Goal: Information Seeking & Learning: Compare options

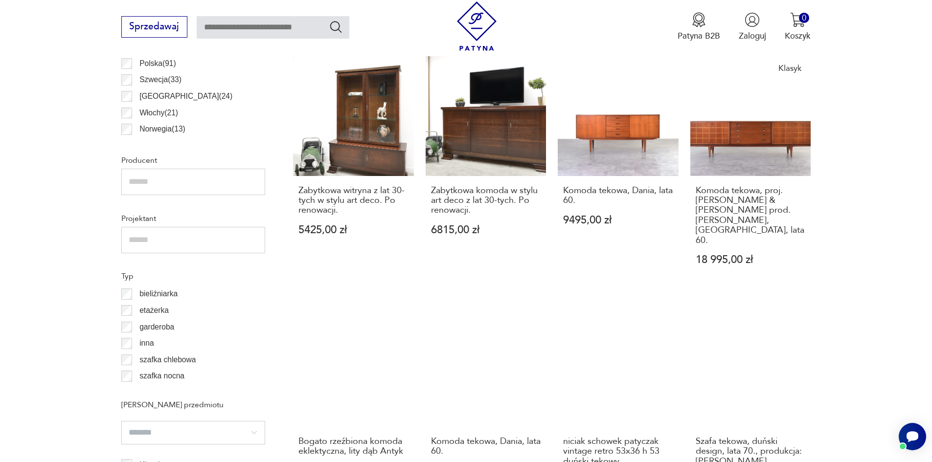
scroll to position [814, 0]
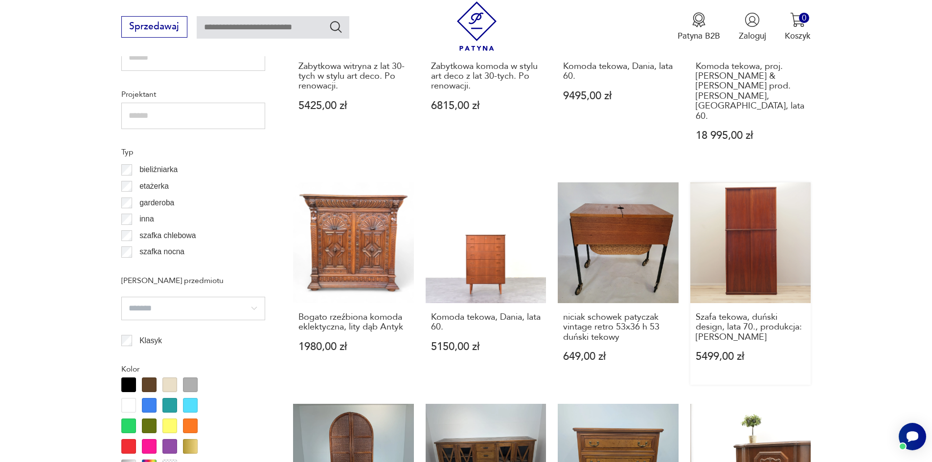
click at [753, 207] on link "Szafa tekowa, duński design, lata 70., produkcja: Dania 5499,00 zł" at bounding box center [750, 283] width 121 height 202
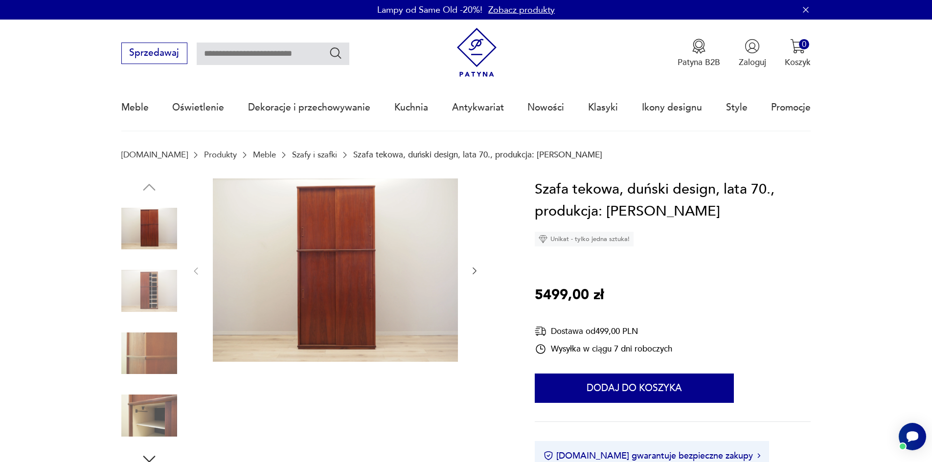
click at [475, 272] on icon "button" at bounding box center [475, 271] width 10 height 10
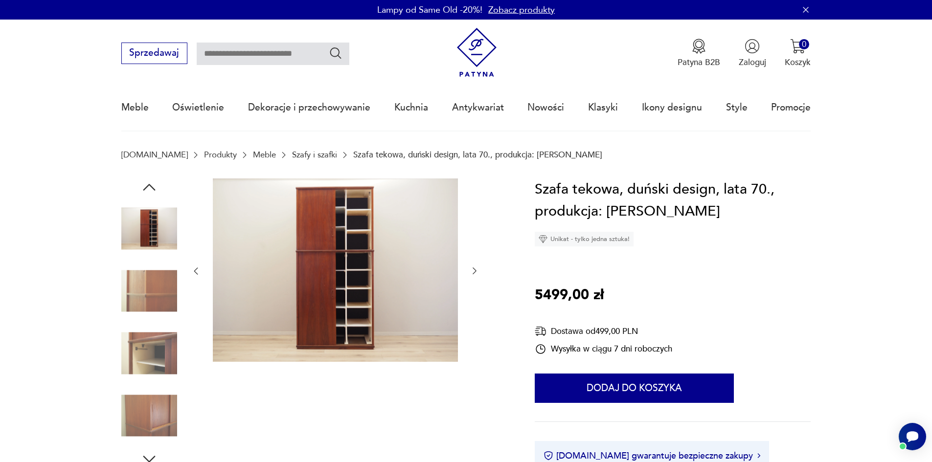
click at [475, 272] on icon "button" at bounding box center [474, 271] width 4 height 7
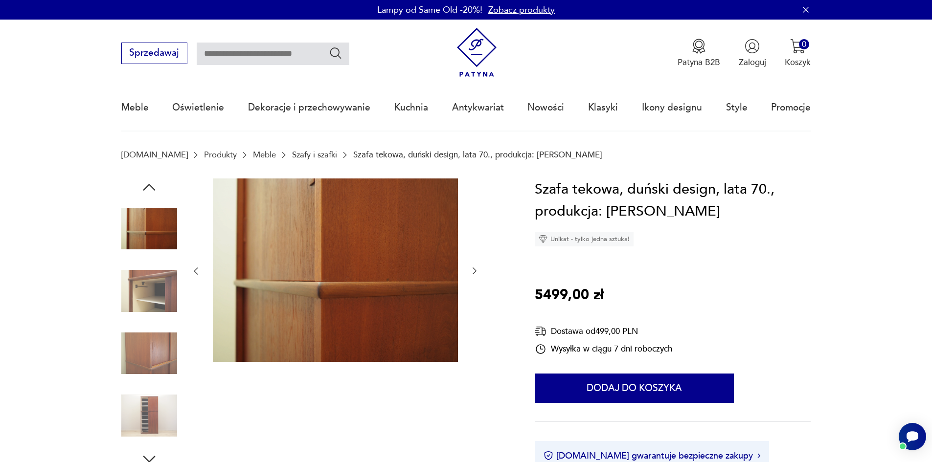
click at [475, 272] on icon "button" at bounding box center [474, 271] width 4 height 7
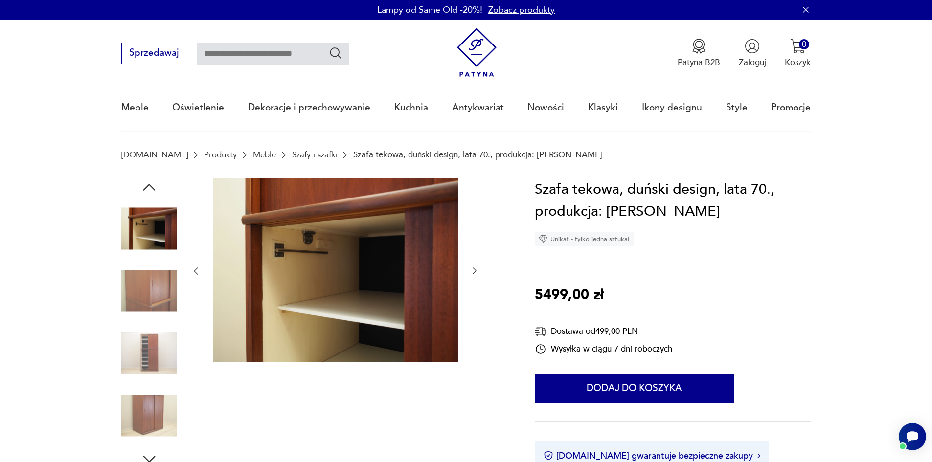
click at [475, 272] on icon "button" at bounding box center [474, 271] width 4 height 7
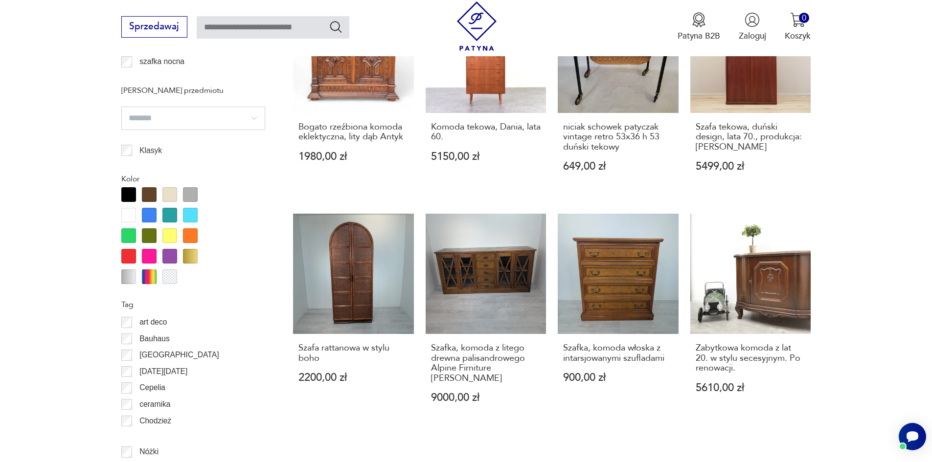
scroll to position [1167, 0]
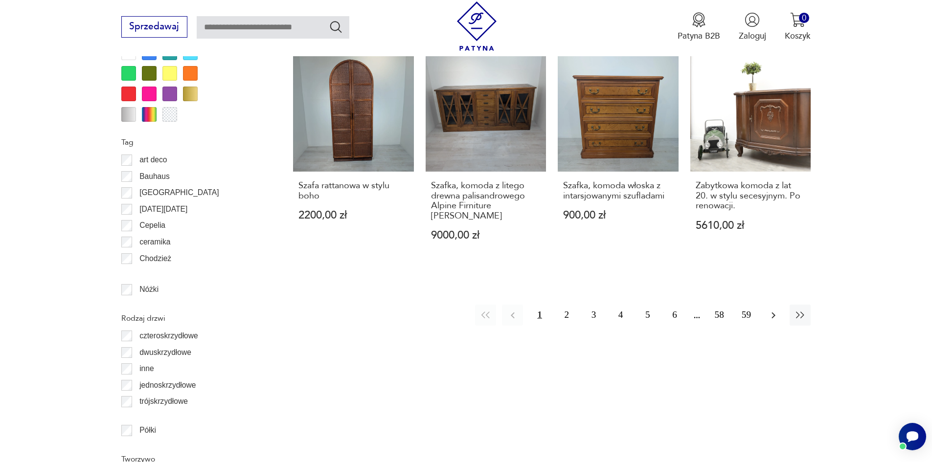
click at [774, 310] on icon "button" at bounding box center [773, 316] width 12 height 12
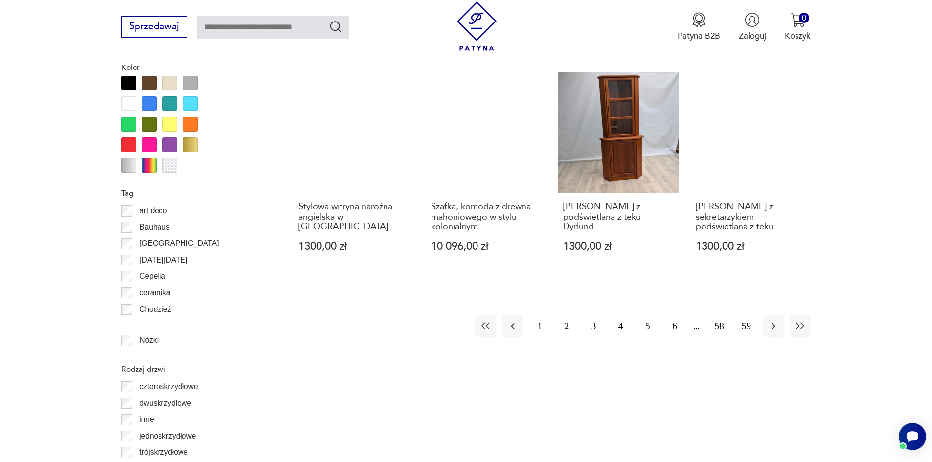
scroll to position [1114, 0]
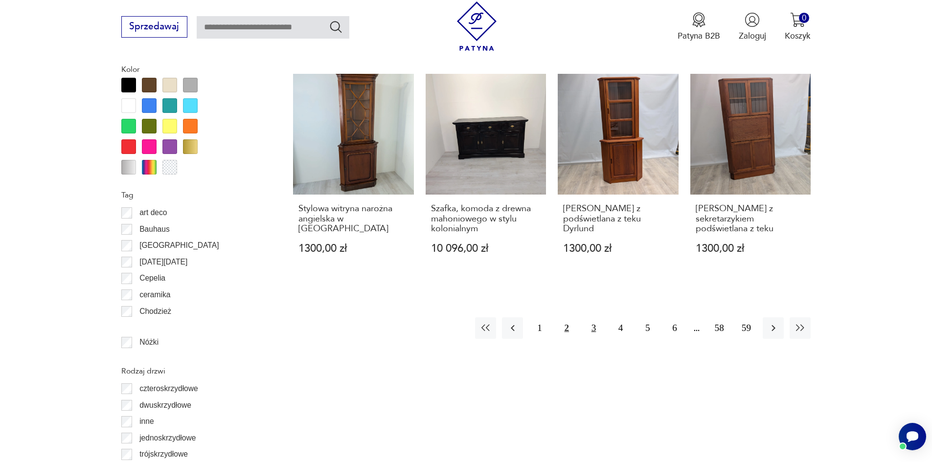
click at [592, 328] on button "3" at bounding box center [593, 327] width 21 height 21
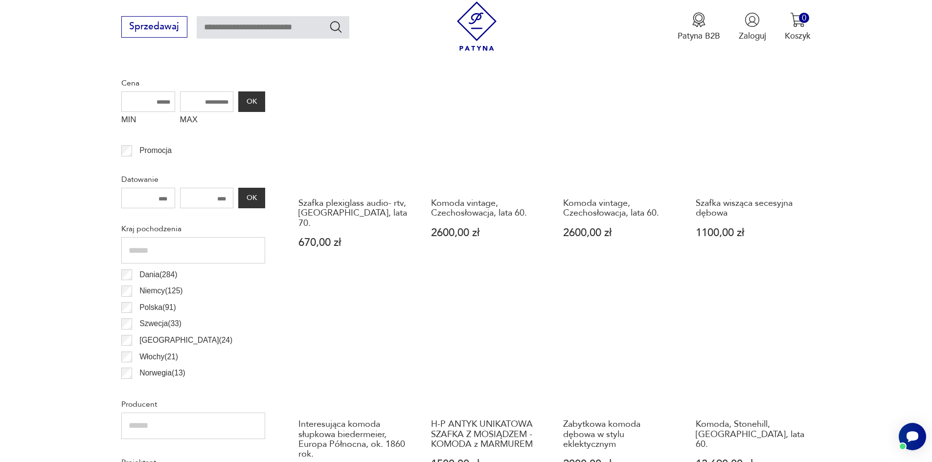
scroll to position [381, 0]
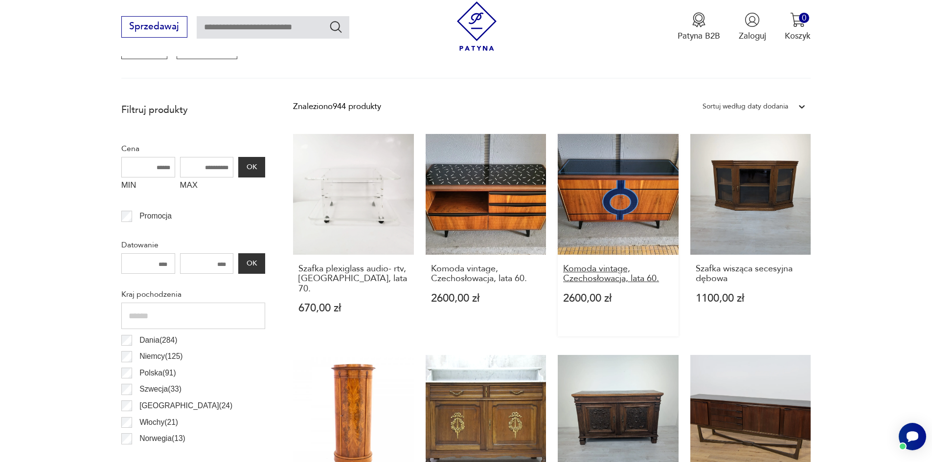
click at [590, 277] on h3 "Komoda vintage, Czechosłowacja, lata 60." at bounding box center [618, 274] width 110 height 20
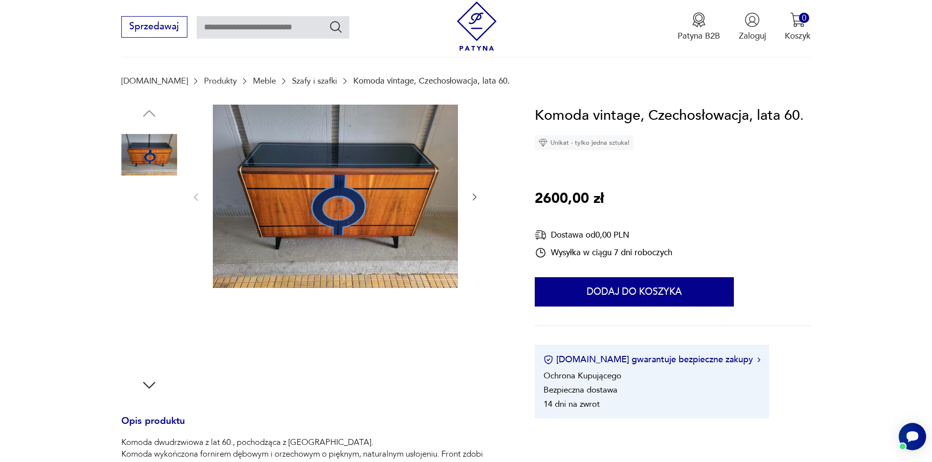
scroll to position [147, 0]
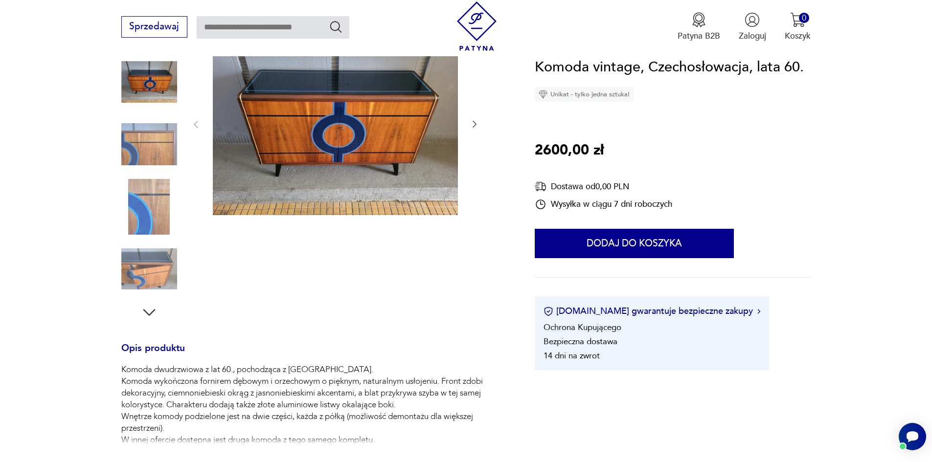
click at [471, 127] on icon "button" at bounding box center [475, 124] width 10 height 10
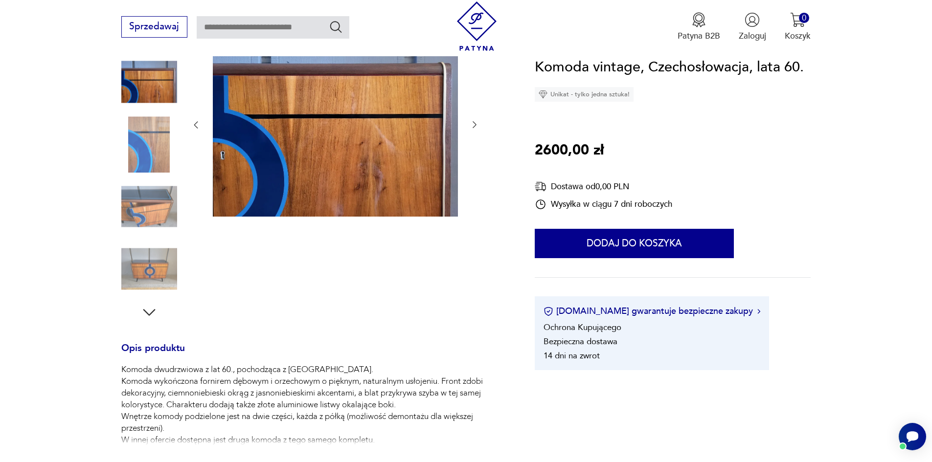
click at [471, 127] on icon "button" at bounding box center [475, 125] width 10 height 10
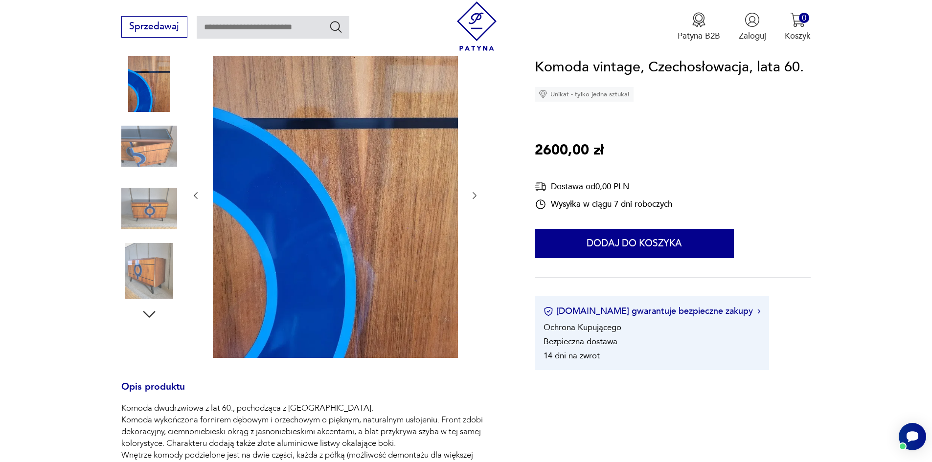
click at [471, 127] on div at bounding box center [335, 196] width 289 height 328
click at [480, 192] on div at bounding box center [313, 196] width 385 height 328
click at [471, 200] on icon "button" at bounding box center [475, 196] width 10 height 10
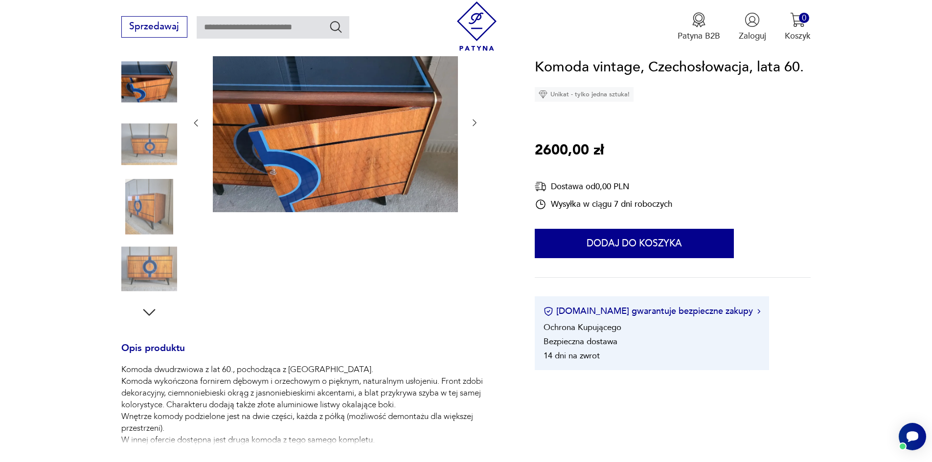
click at [471, 200] on div at bounding box center [335, 123] width 289 height 183
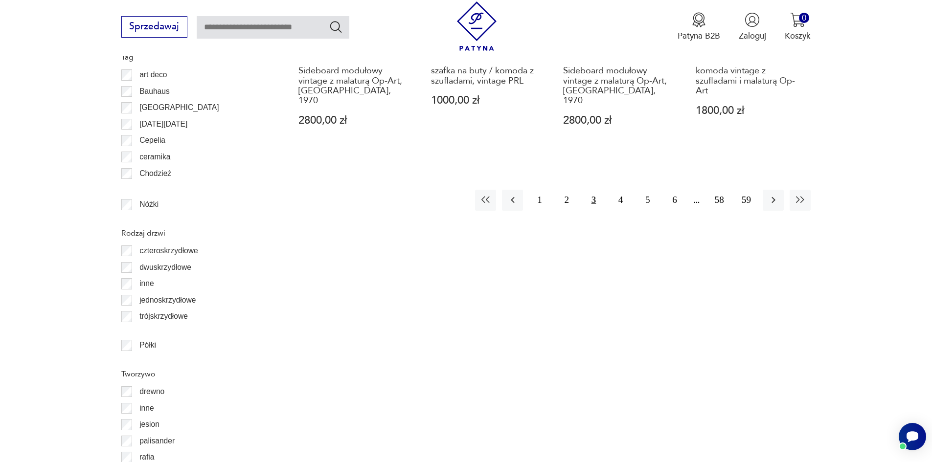
scroll to position [1261, 0]
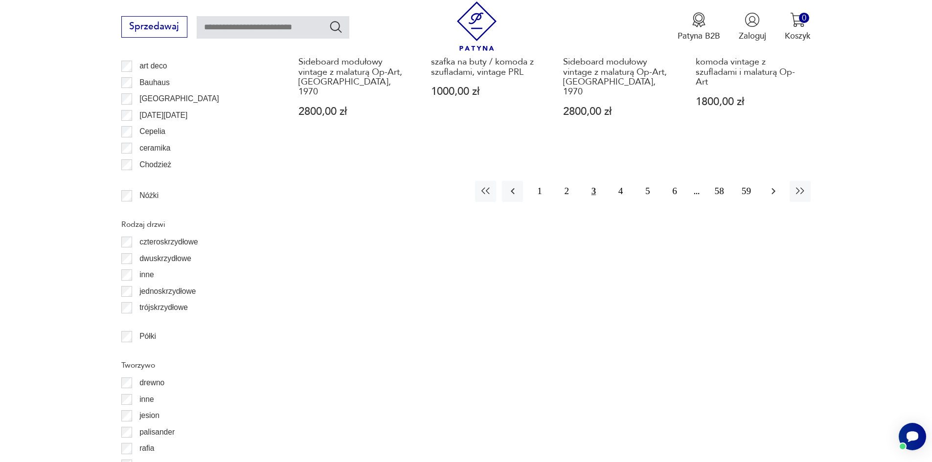
click at [771, 185] on icon "button" at bounding box center [773, 191] width 12 height 12
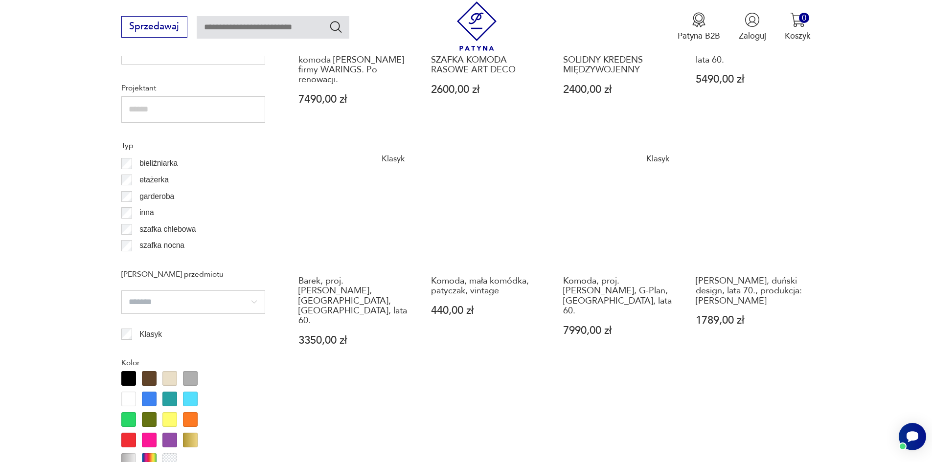
scroll to position [1114, 0]
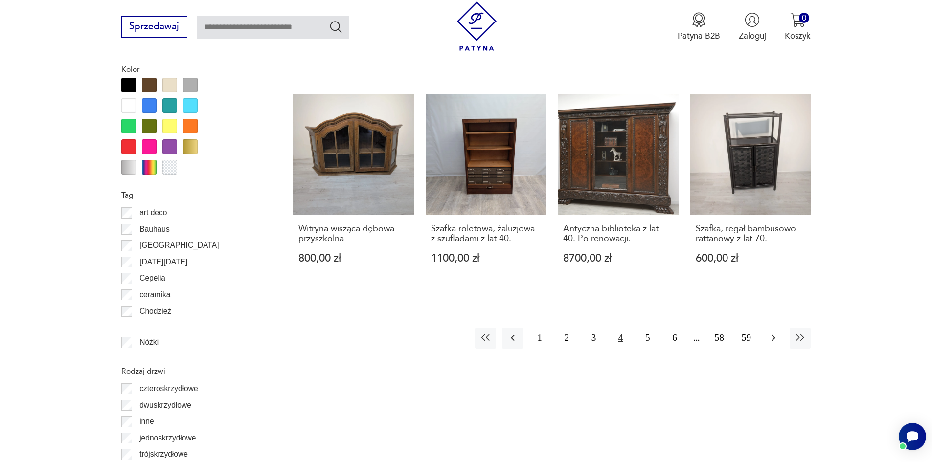
click at [771, 332] on icon "button" at bounding box center [773, 338] width 12 height 12
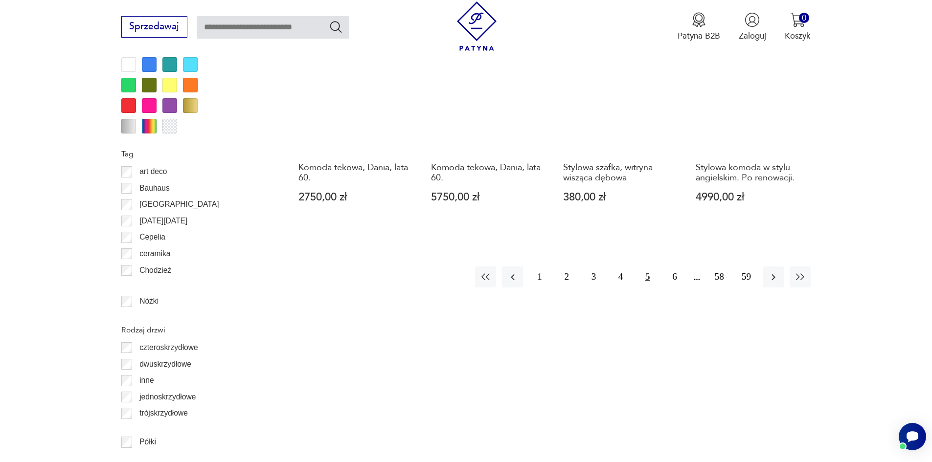
scroll to position [1163, 0]
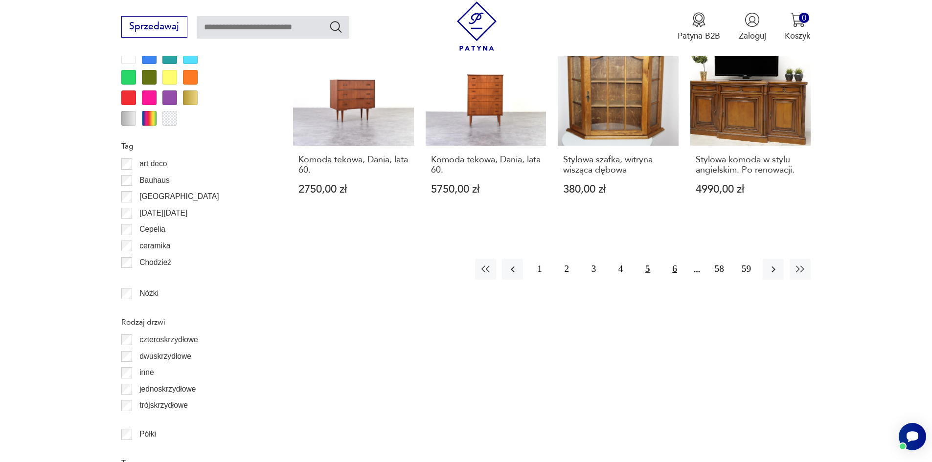
click at [677, 260] on button "6" at bounding box center [674, 269] width 21 height 21
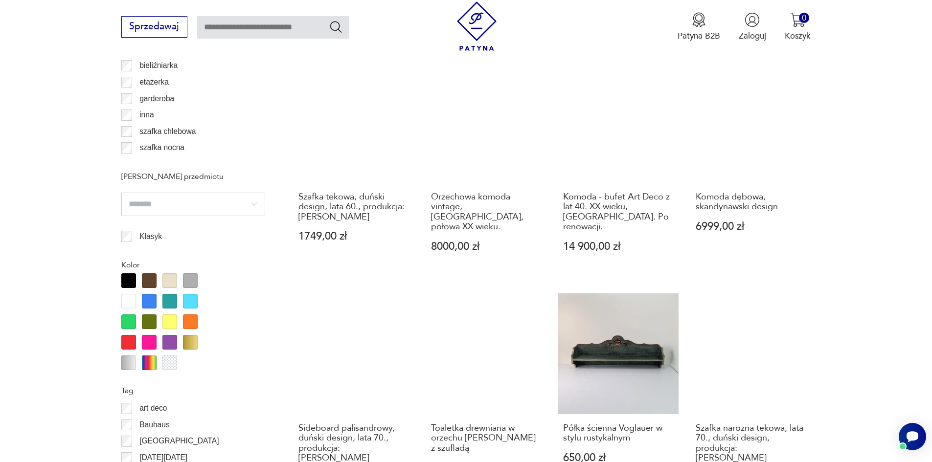
scroll to position [1212, 0]
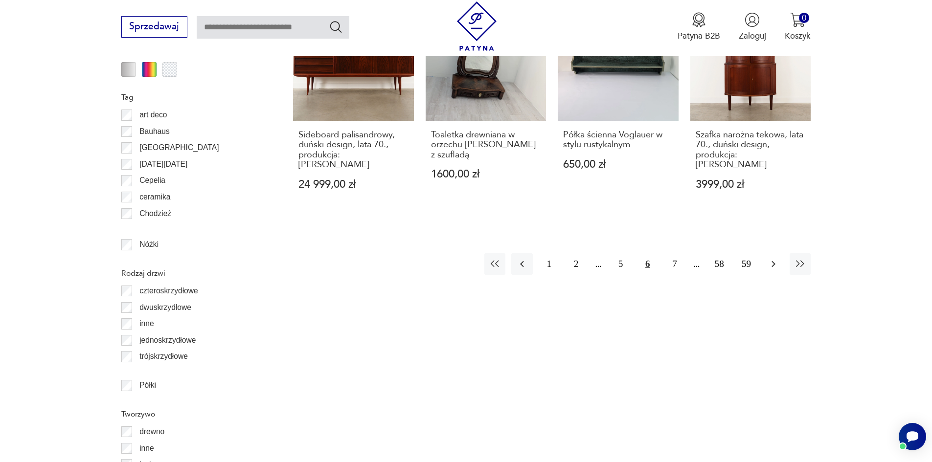
click at [776, 258] on icon "button" at bounding box center [773, 264] width 12 height 12
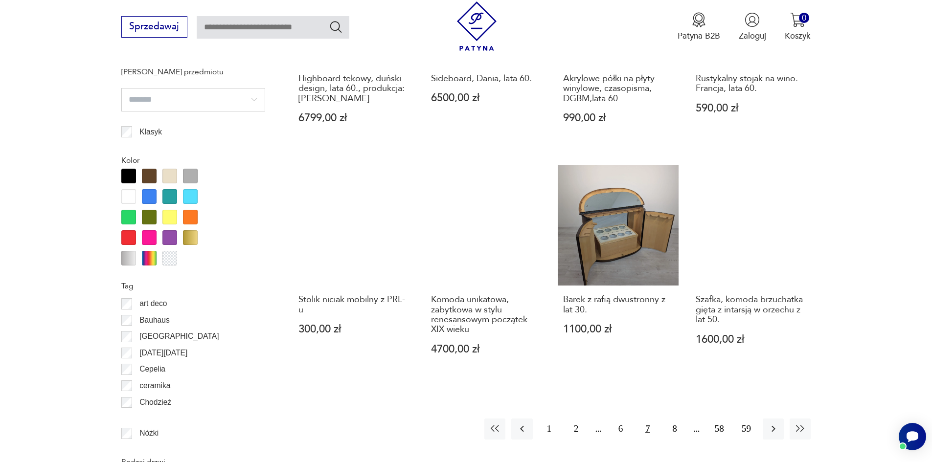
scroll to position [1114, 0]
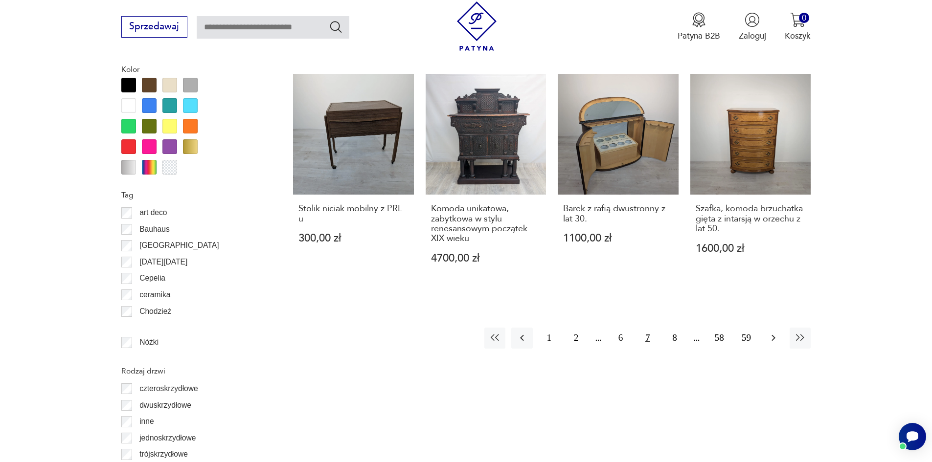
click at [772, 342] on icon "button" at bounding box center [773, 338] width 12 height 12
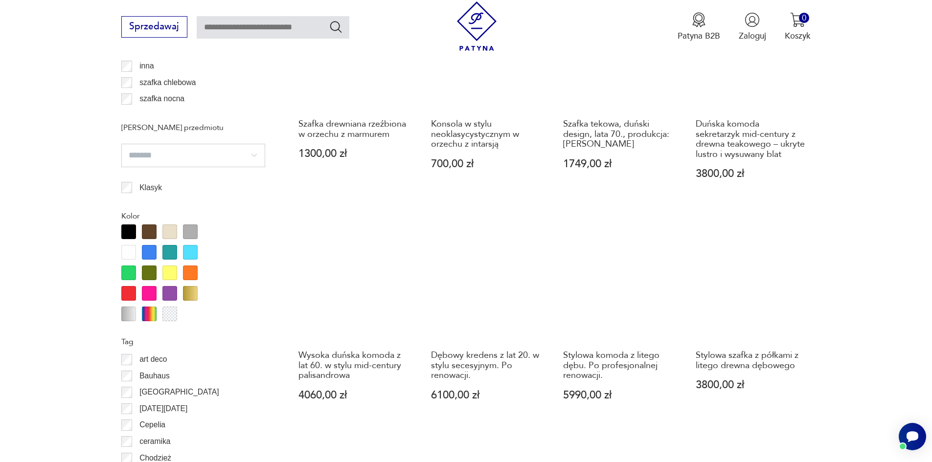
scroll to position [1261, 0]
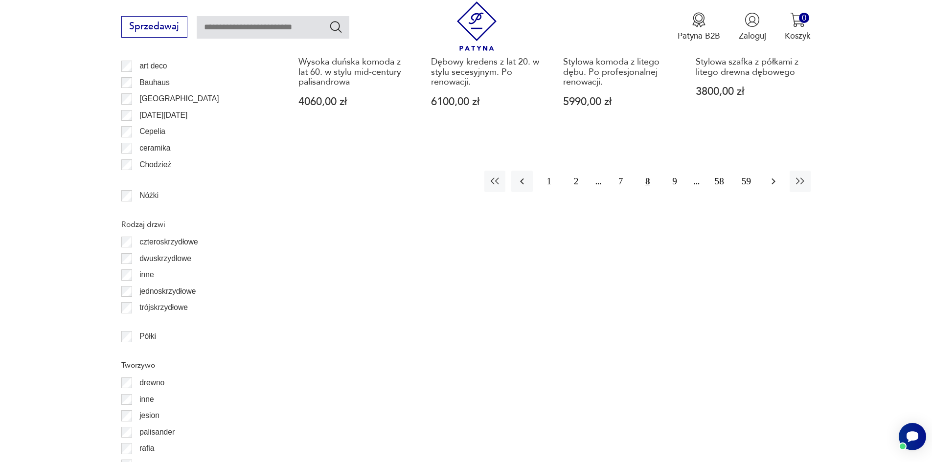
click at [771, 176] on icon "button" at bounding box center [773, 182] width 12 height 12
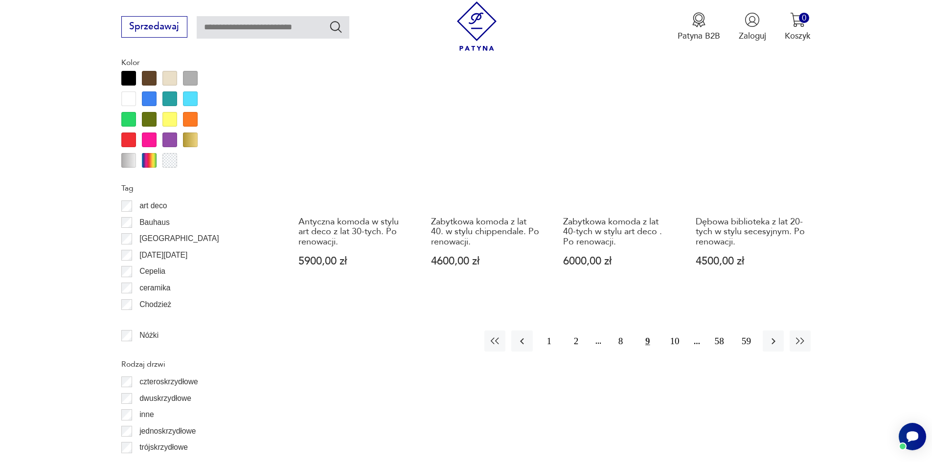
scroll to position [1310, 0]
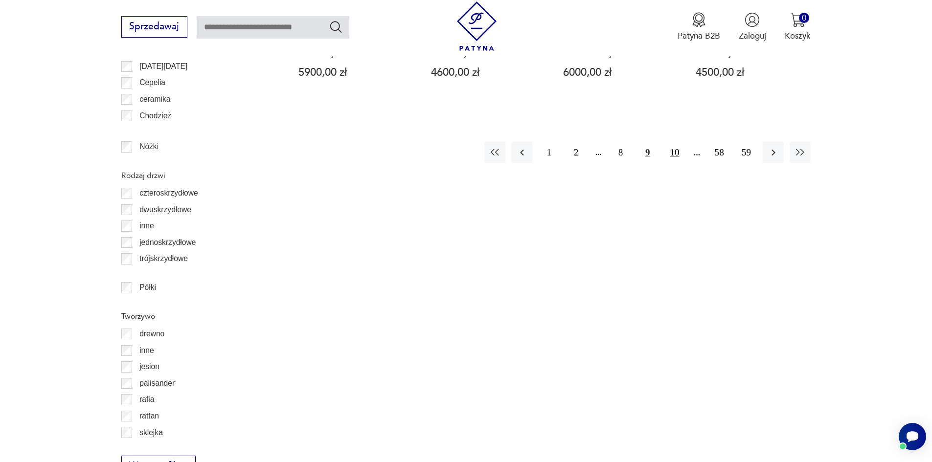
click at [675, 144] on button "10" at bounding box center [674, 152] width 21 height 21
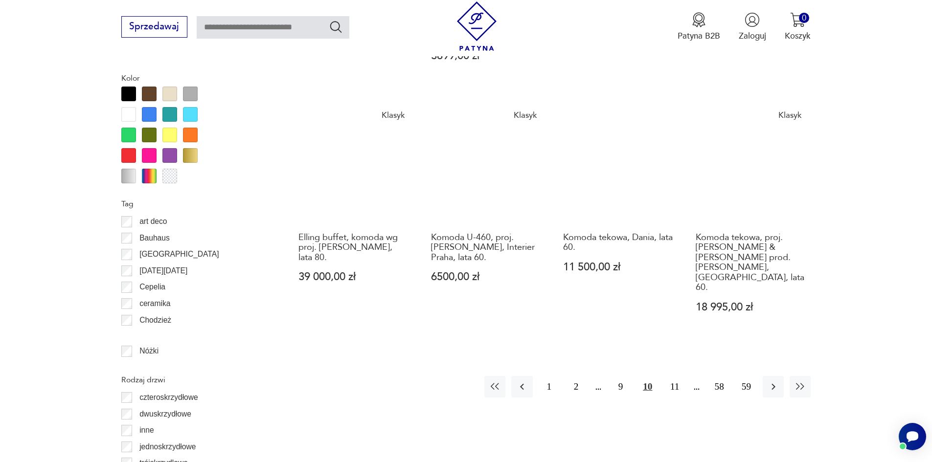
scroll to position [1114, 0]
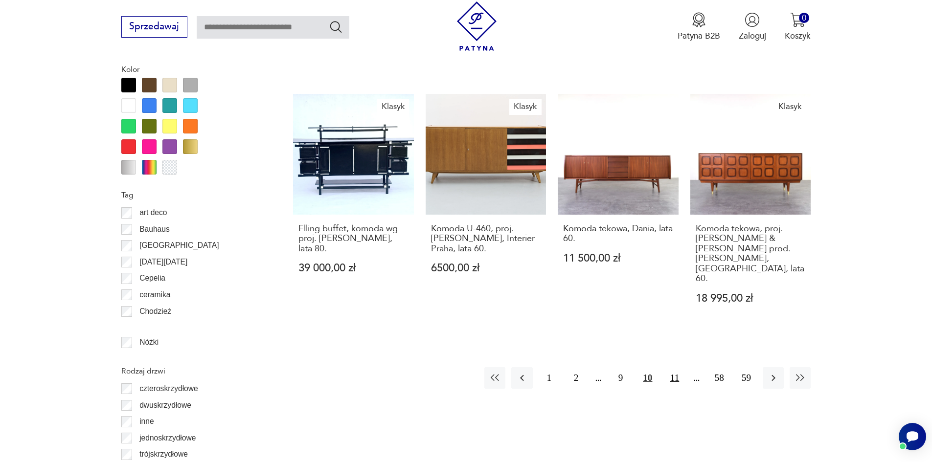
click at [674, 367] on button "11" at bounding box center [674, 377] width 21 height 21
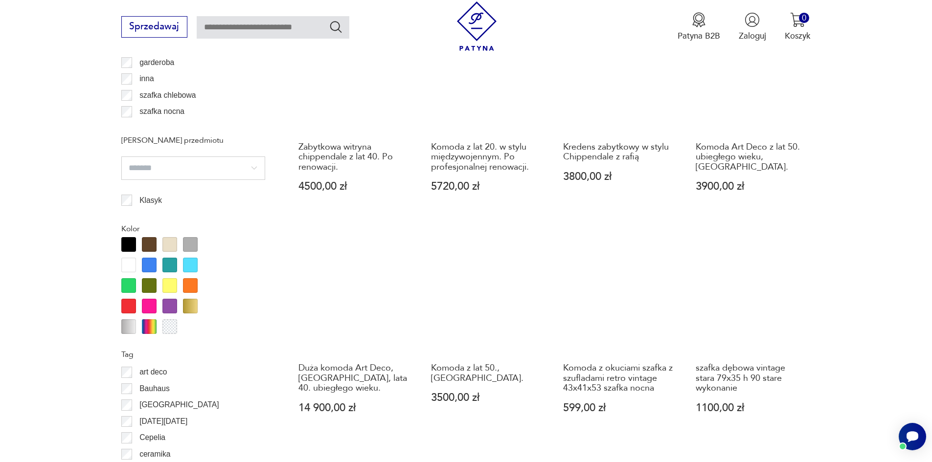
scroll to position [1114, 0]
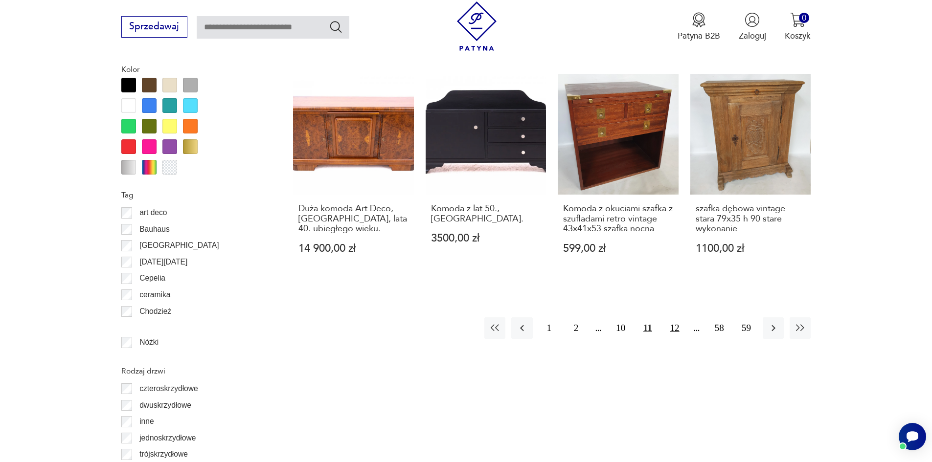
click at [676, 317] on button "12" at bounding box center [674, 327] width 21 height 21
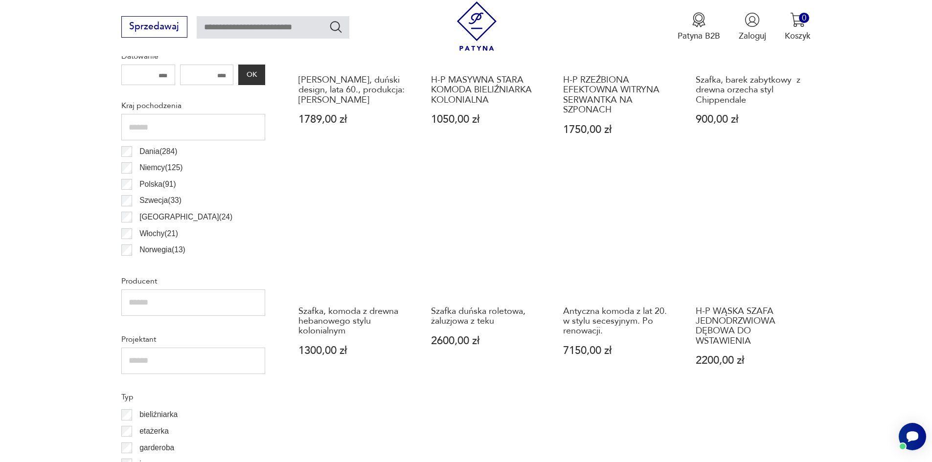
scroll to position [576, 0]
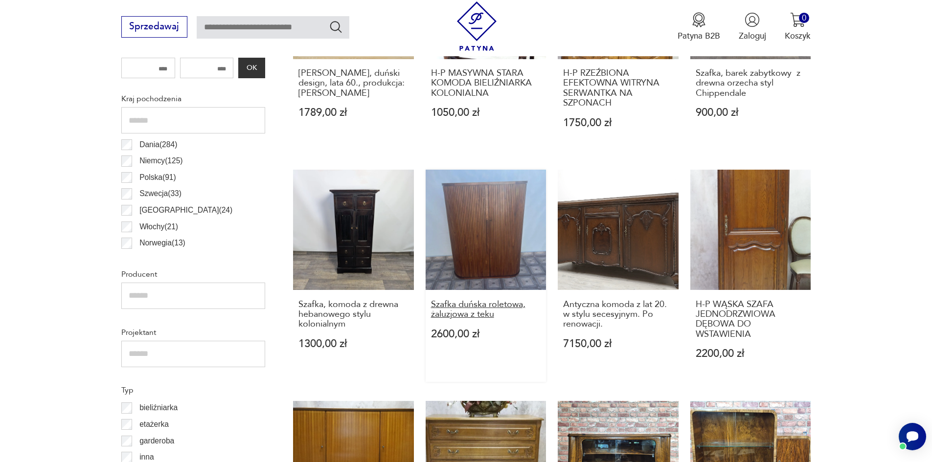
click at [460, 311] on h3 "Szafka duńska roletowa, żaluzjowa z teku" at bounding box center [486, 310] width 110 height 20
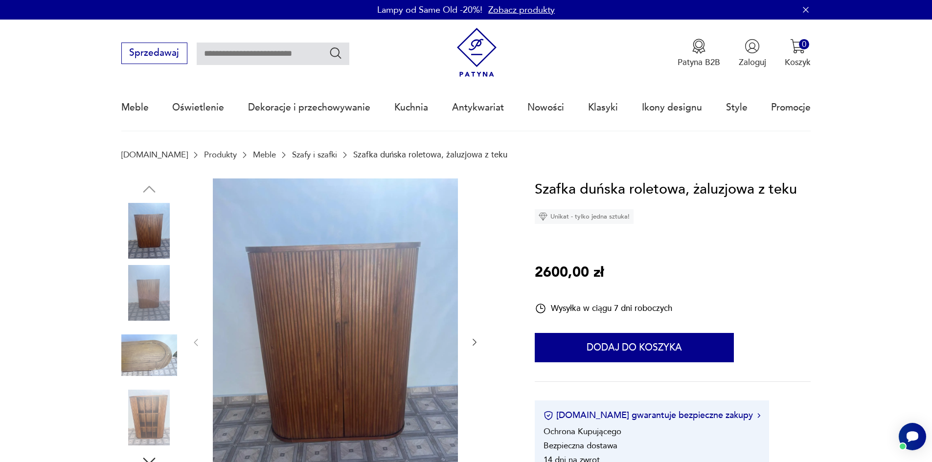
click at [146, 419] on img at bounding box center [149, 418] width 56 height 56
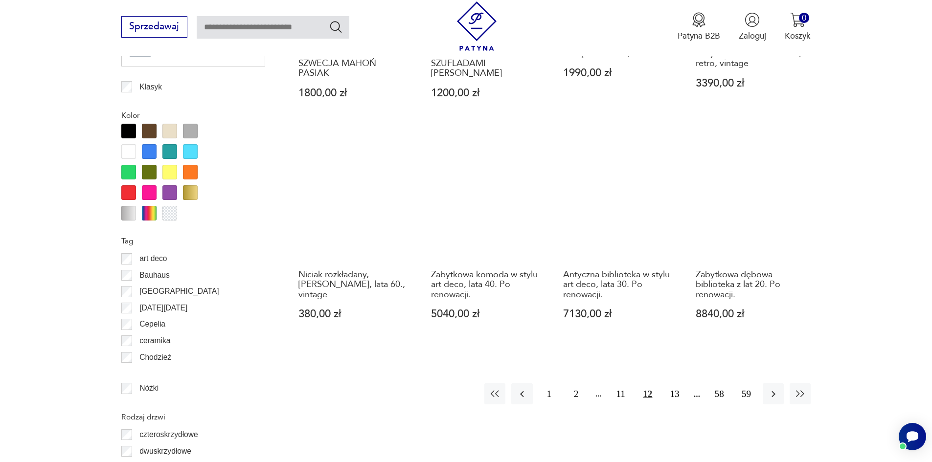
scroll to position [1114, 0]
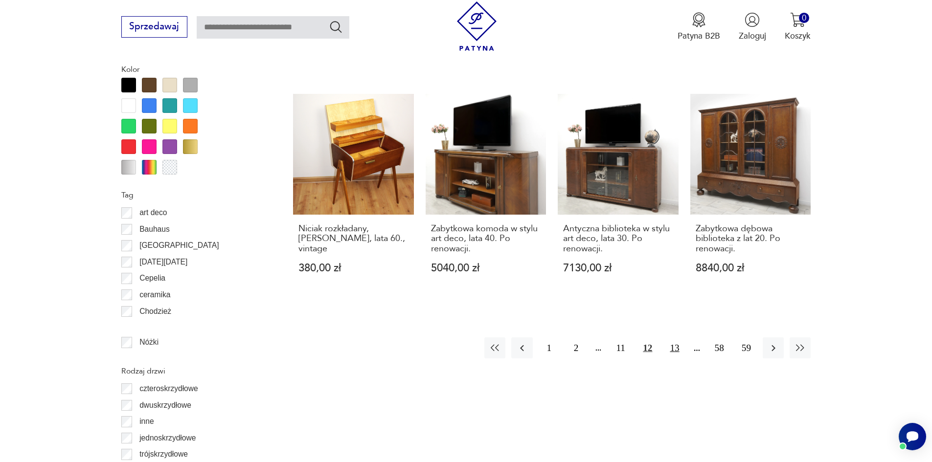
click at [674, 351] on button "13" at bounding box center [674, 347] width 21 height 21
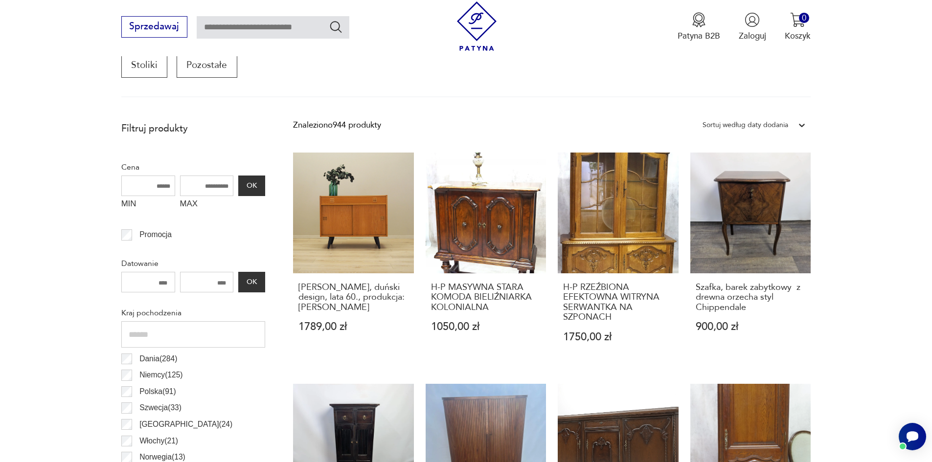
scroll to position [332, 0]
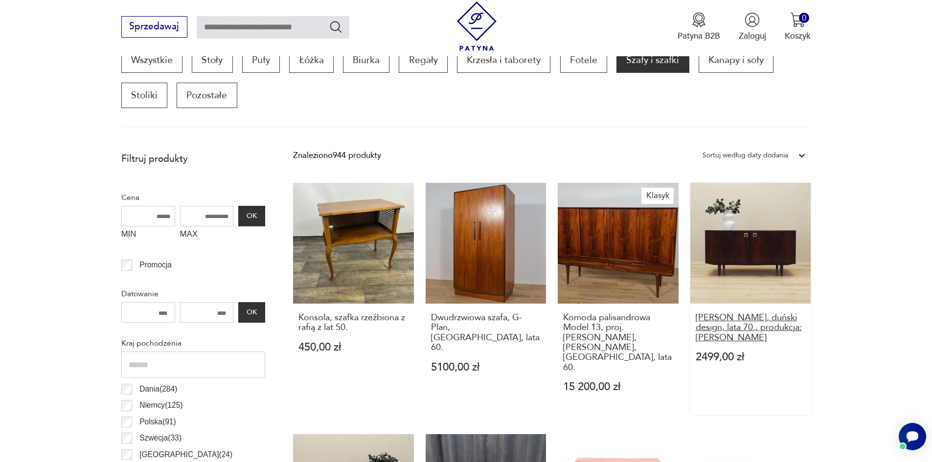
click at [753, 325] on h3 "[PERSON_NAME], duński design, lata 70., produkcja: [PERSON_NAME]" at bounding box center [751, 328] width 110 height 30
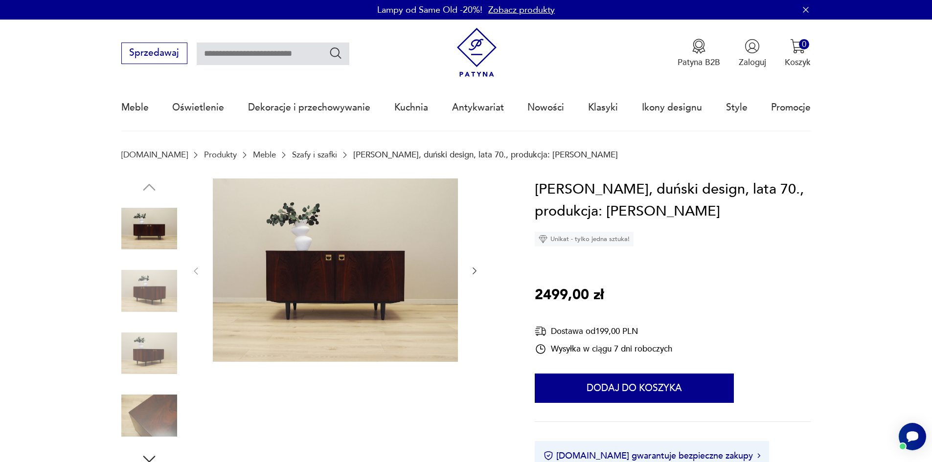
click at [475, 272] on icon "button" at bounding box center [475, 271] width 10 height 10
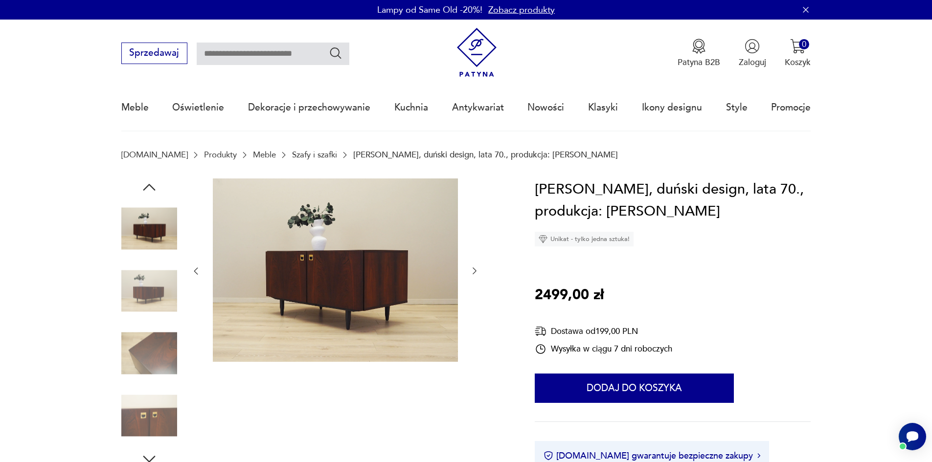
click at [475, 272] on icon "button" at bounding box center [475, 271] width 10 height 10
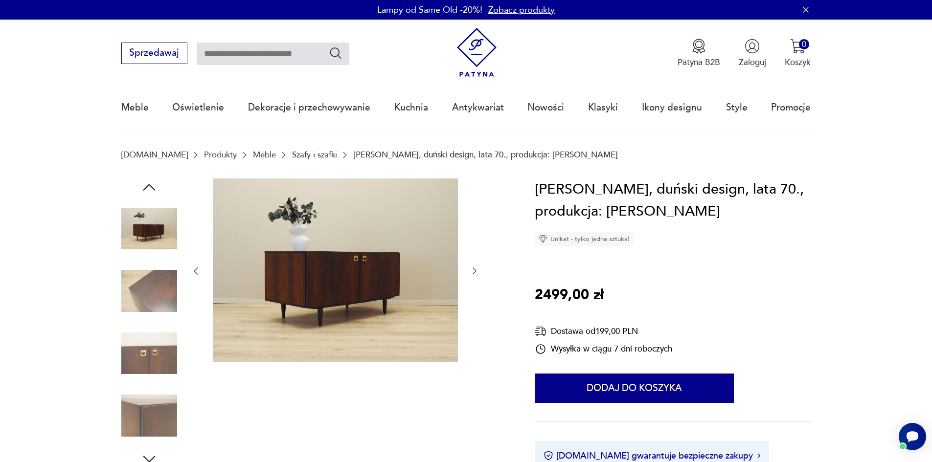
click at [474, 272] on icon "button" at bounding box center [475, 271] width 10 height 10
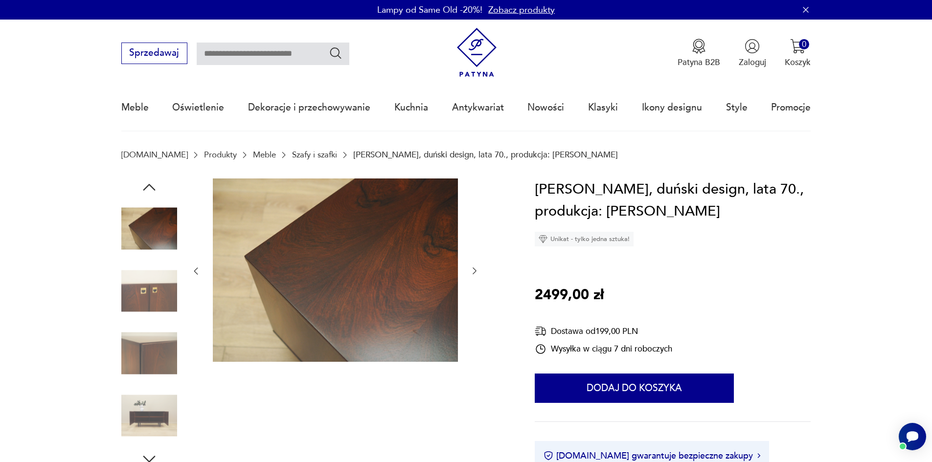
click at [474, 272] on icon "button" at bounding box center [475, 271] width 10 height 10
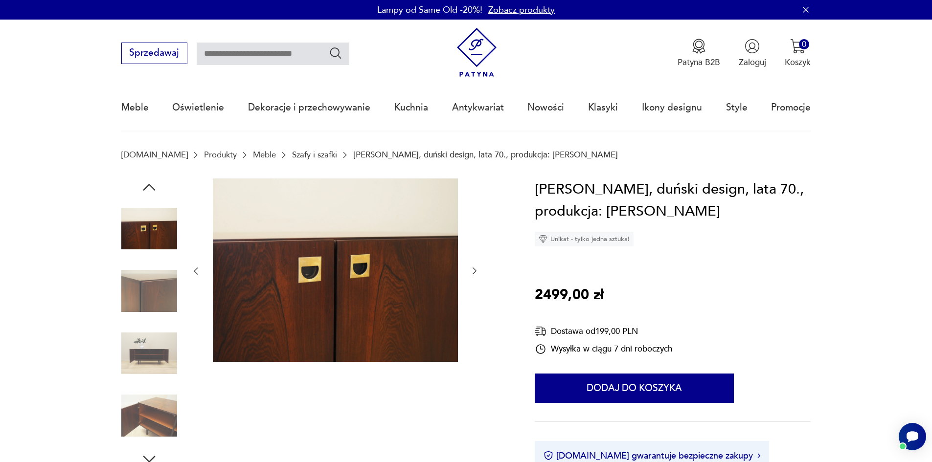
click at [474, 272] on icon "button" at bounding box center [475, 271] width 10 height 10
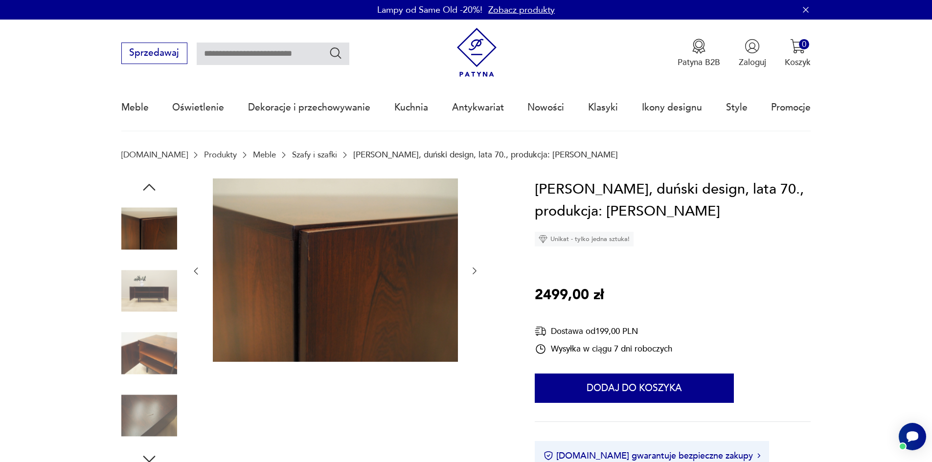
click at [161, 361] on img at bounding box center [149, 354] width 56 height 56
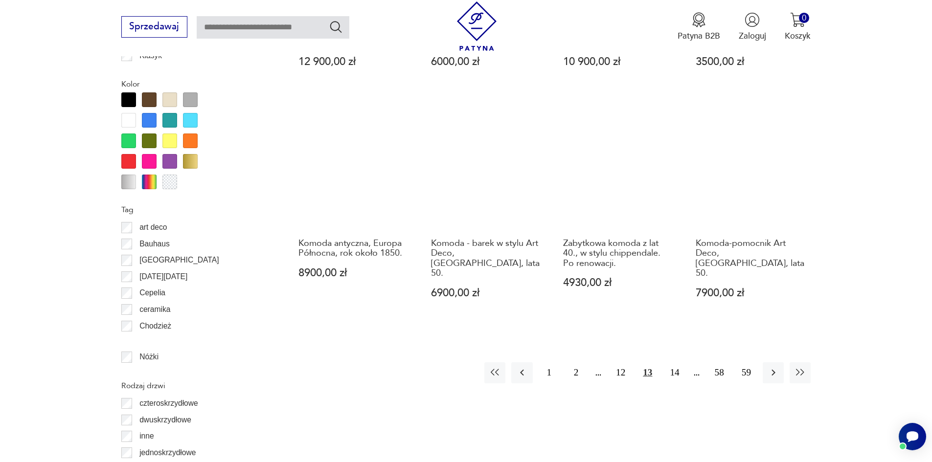
scroll to position [1163, 0]
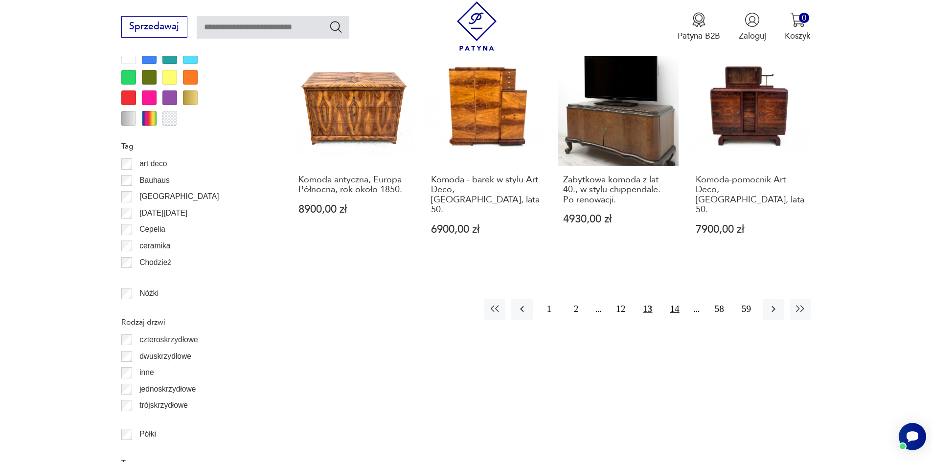
click at [676, 299] on button "14" at bounding box center [674, 309] width 21 height 21
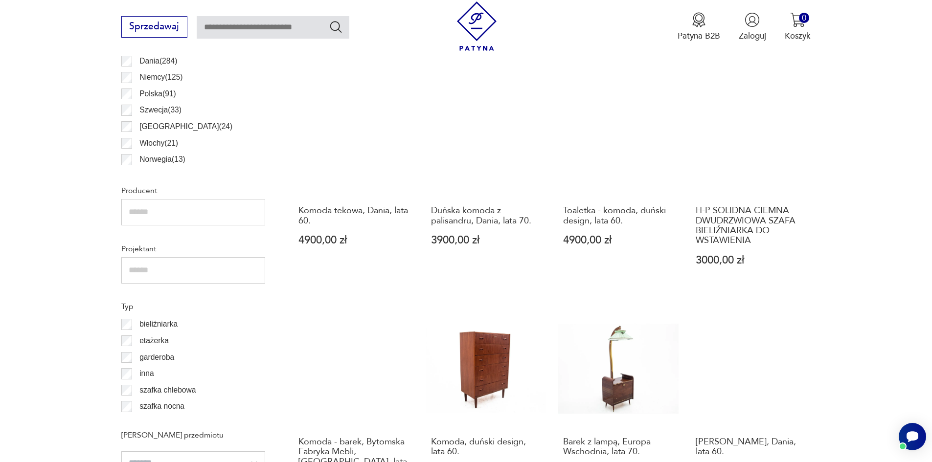
scroll to position [821, 0]
